Goal: Navigation & Orientation: Find specific page/section

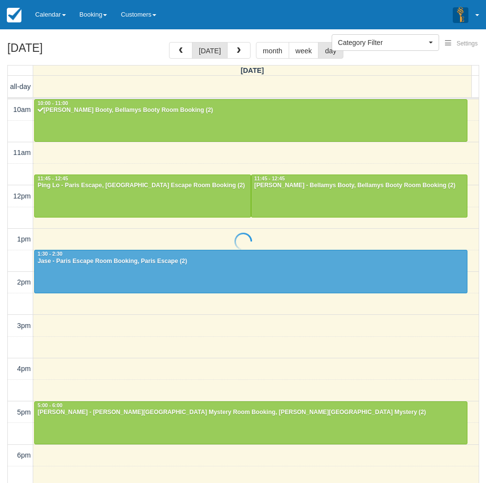
select select
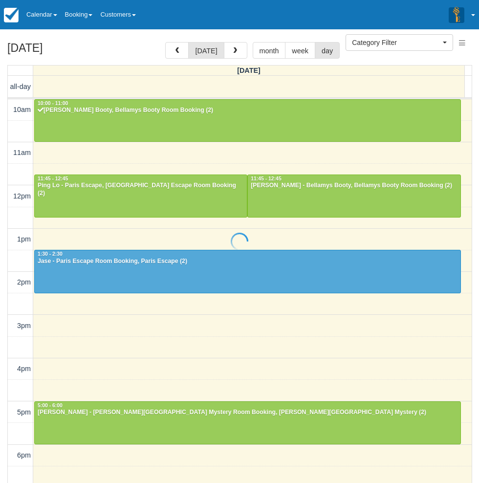
click at [46, 16] on div at bounding box center [239, 241] width 479 height 483
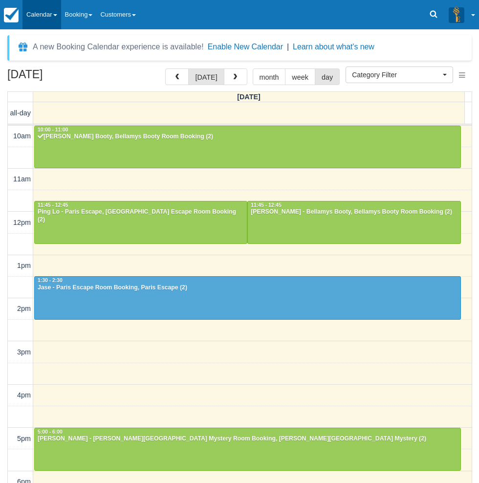
click at [59, 16] on link "Calendar" at bounding box center [41, 14] width 39 height 29
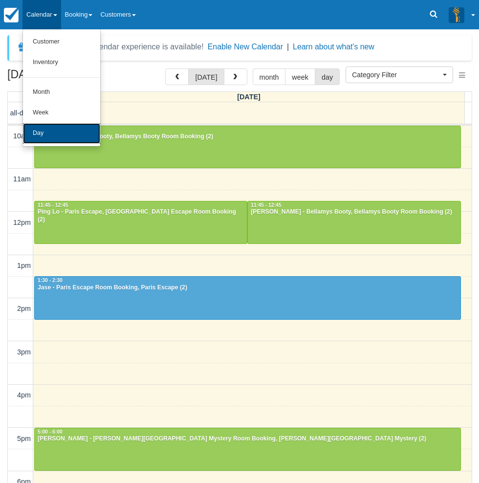
click at [47, 132] on link "Day" at bounding box center [61, 133] width 77 height 21
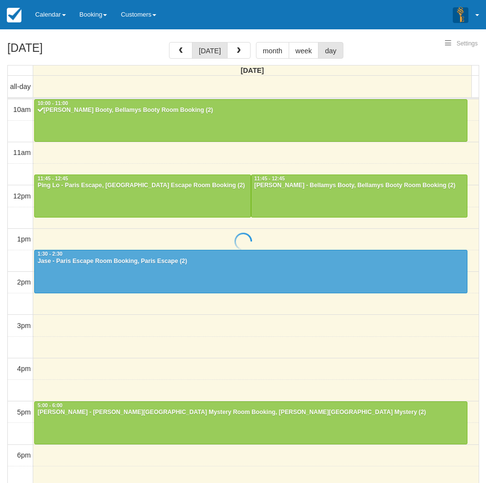
select select
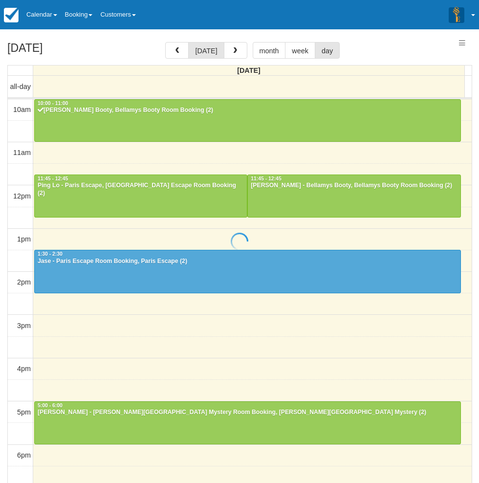
select select
